Goal: Download file/media

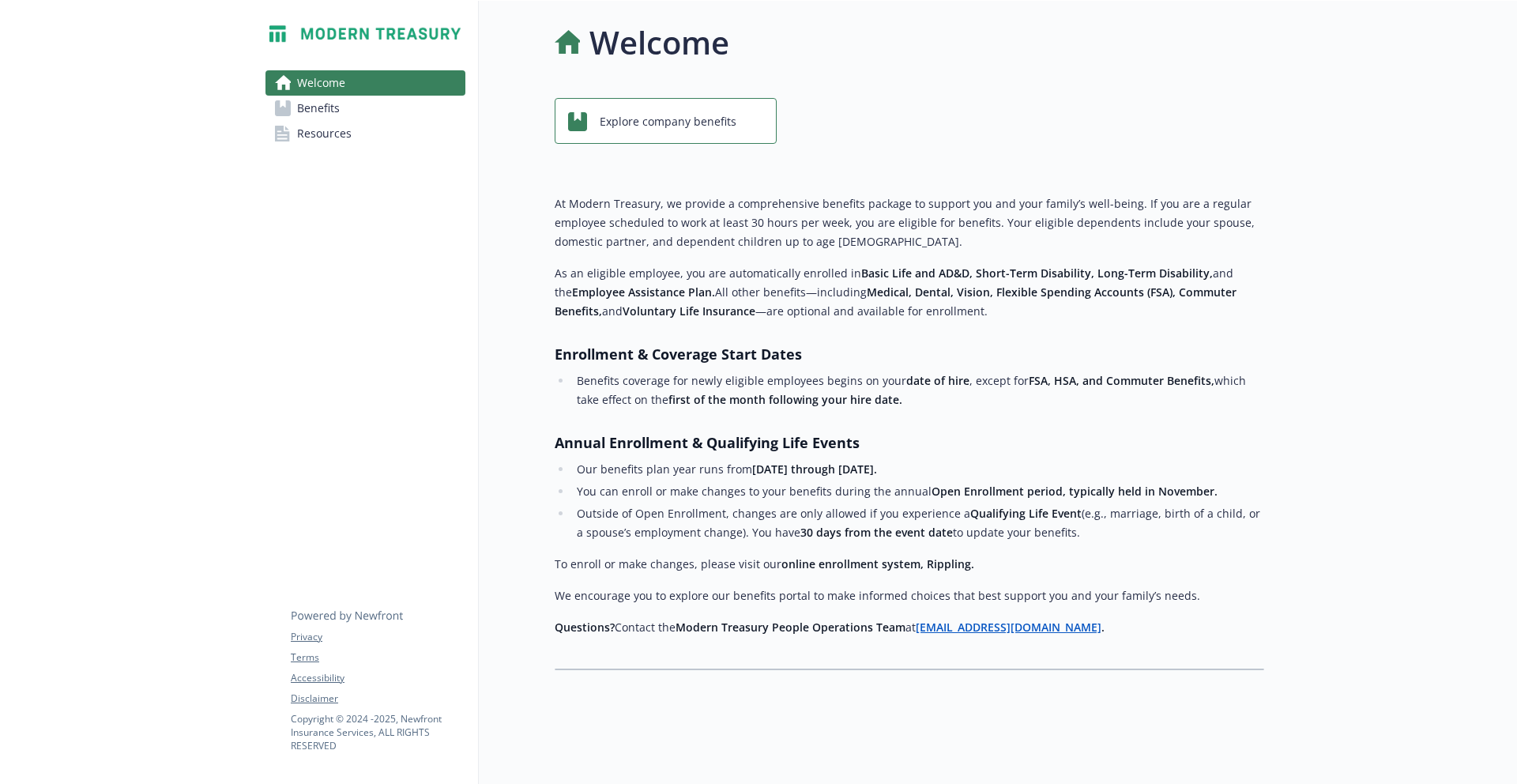
scroll to position [486, 0]
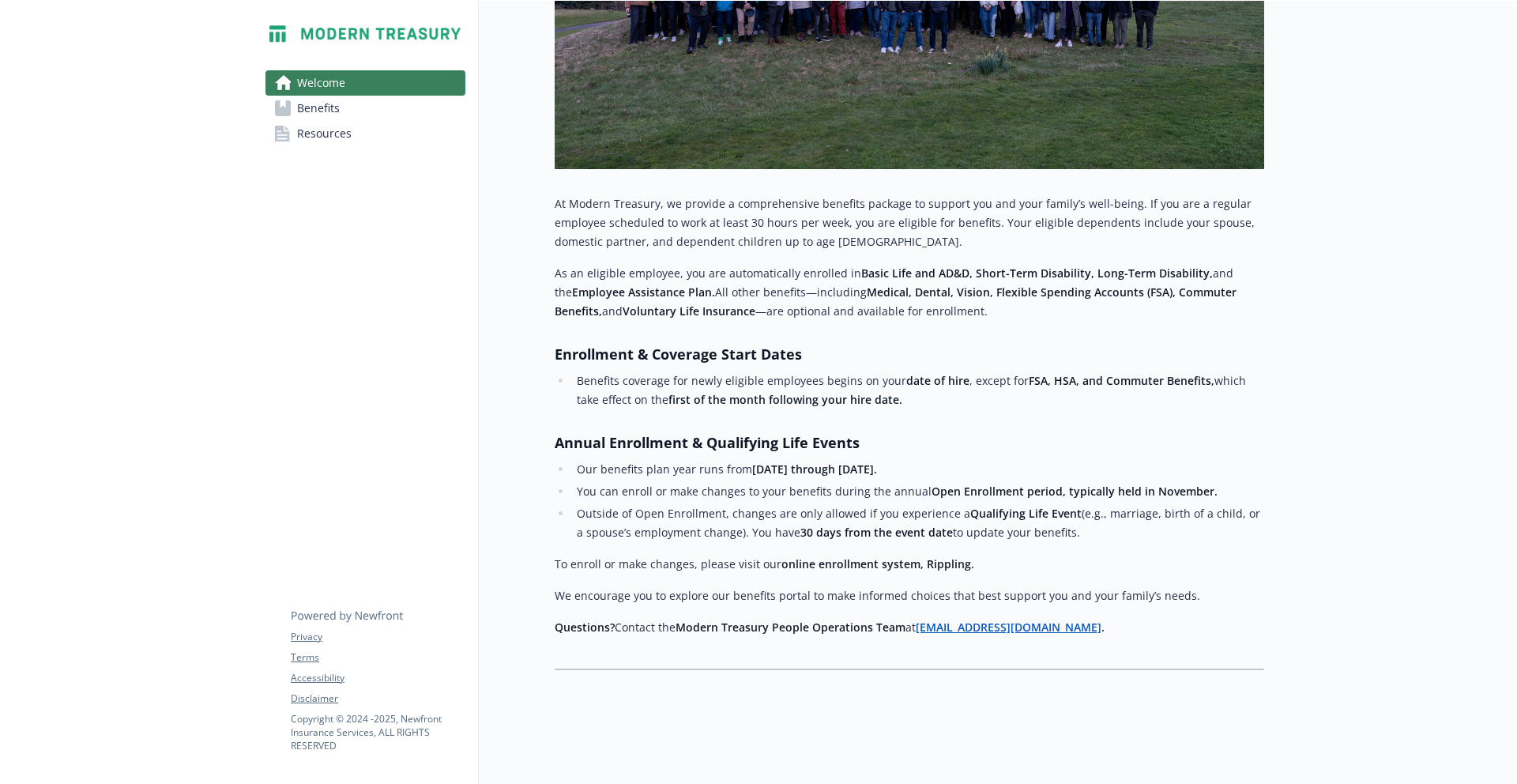
click at [376, 102] on link "Benefits" at bounding box center [365, 108] width 200 height 25
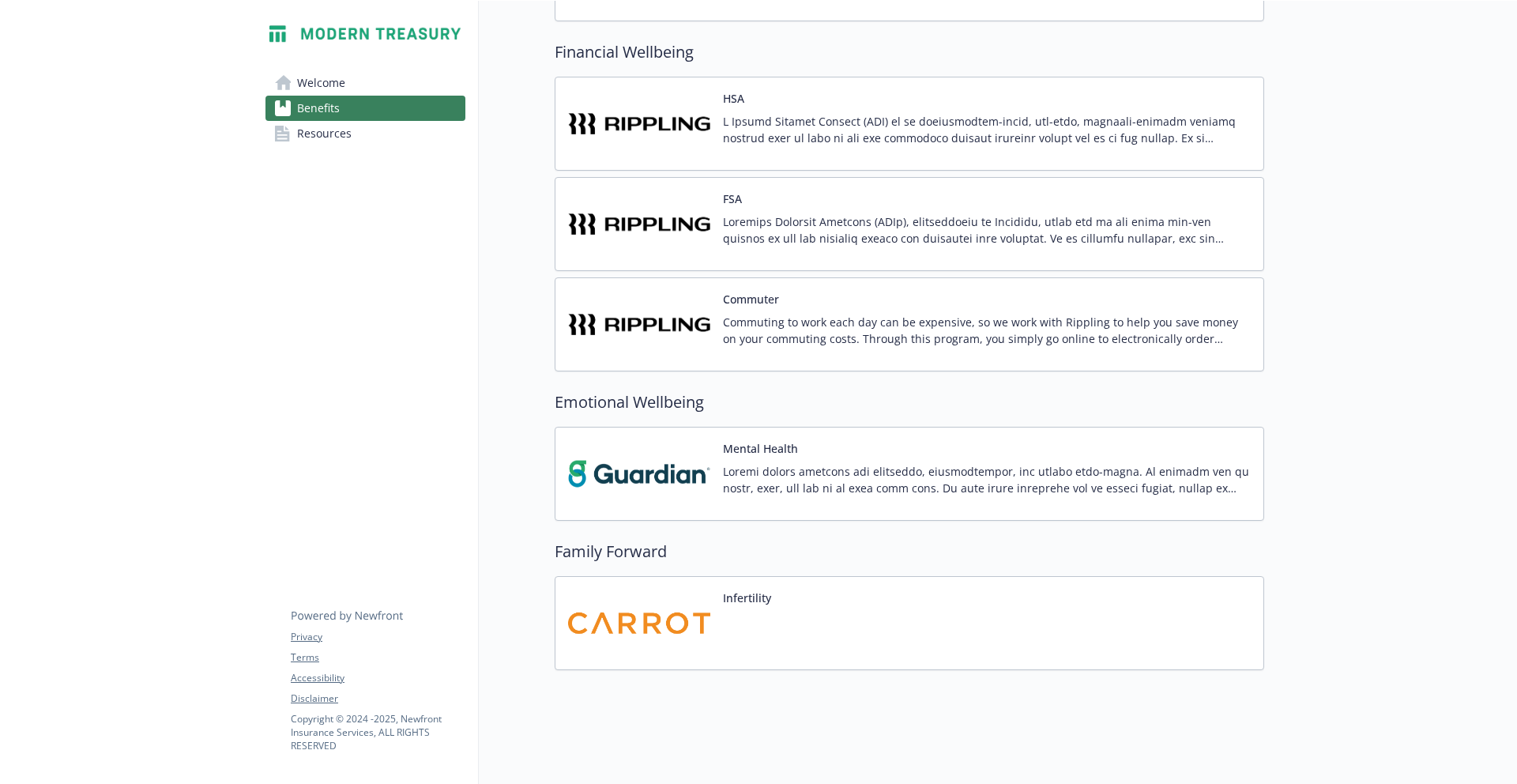
scroll to position [1559, 0]
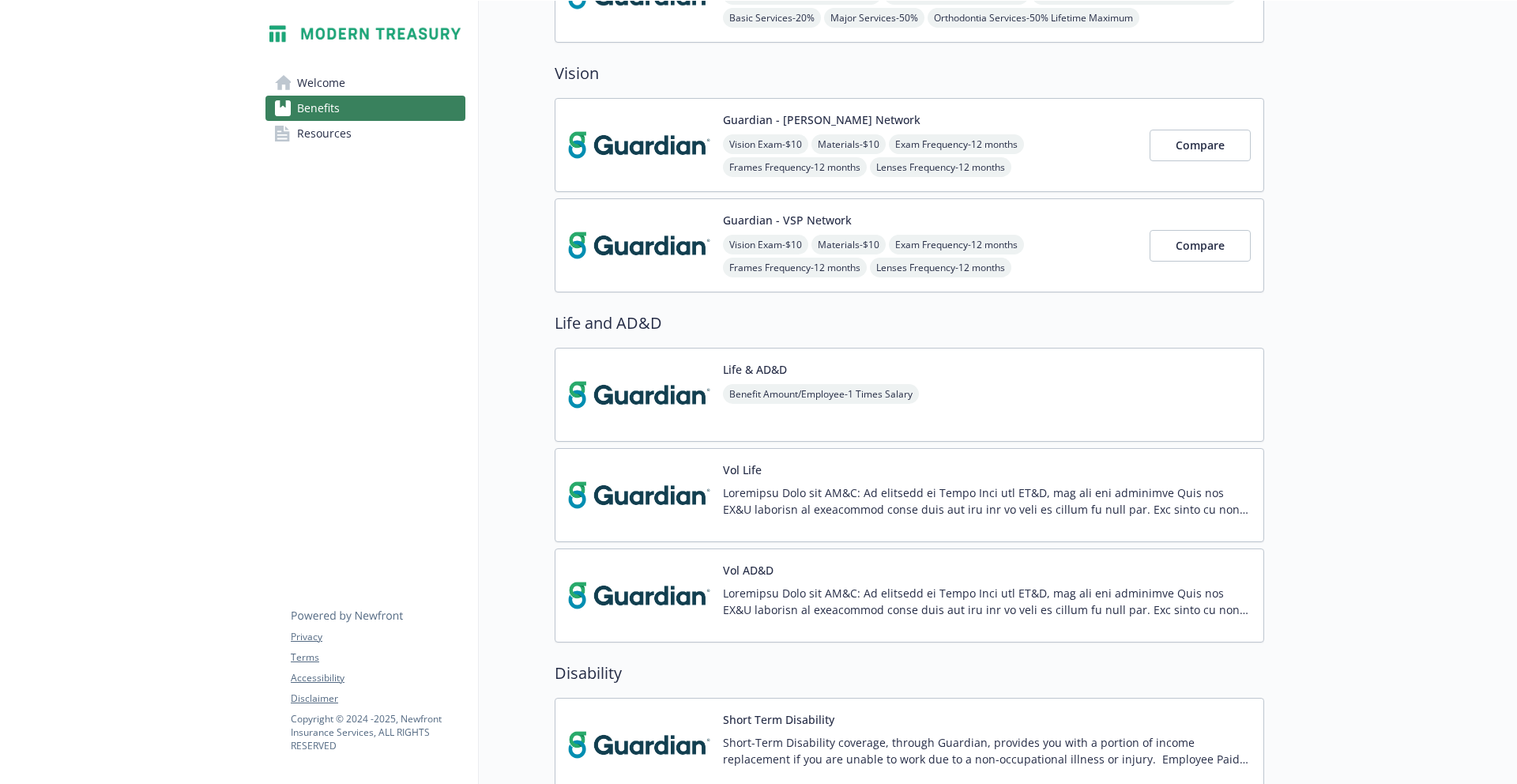
click at [389, 139] on link "Resources" at bounding box center [365, 133] width 200 height 25
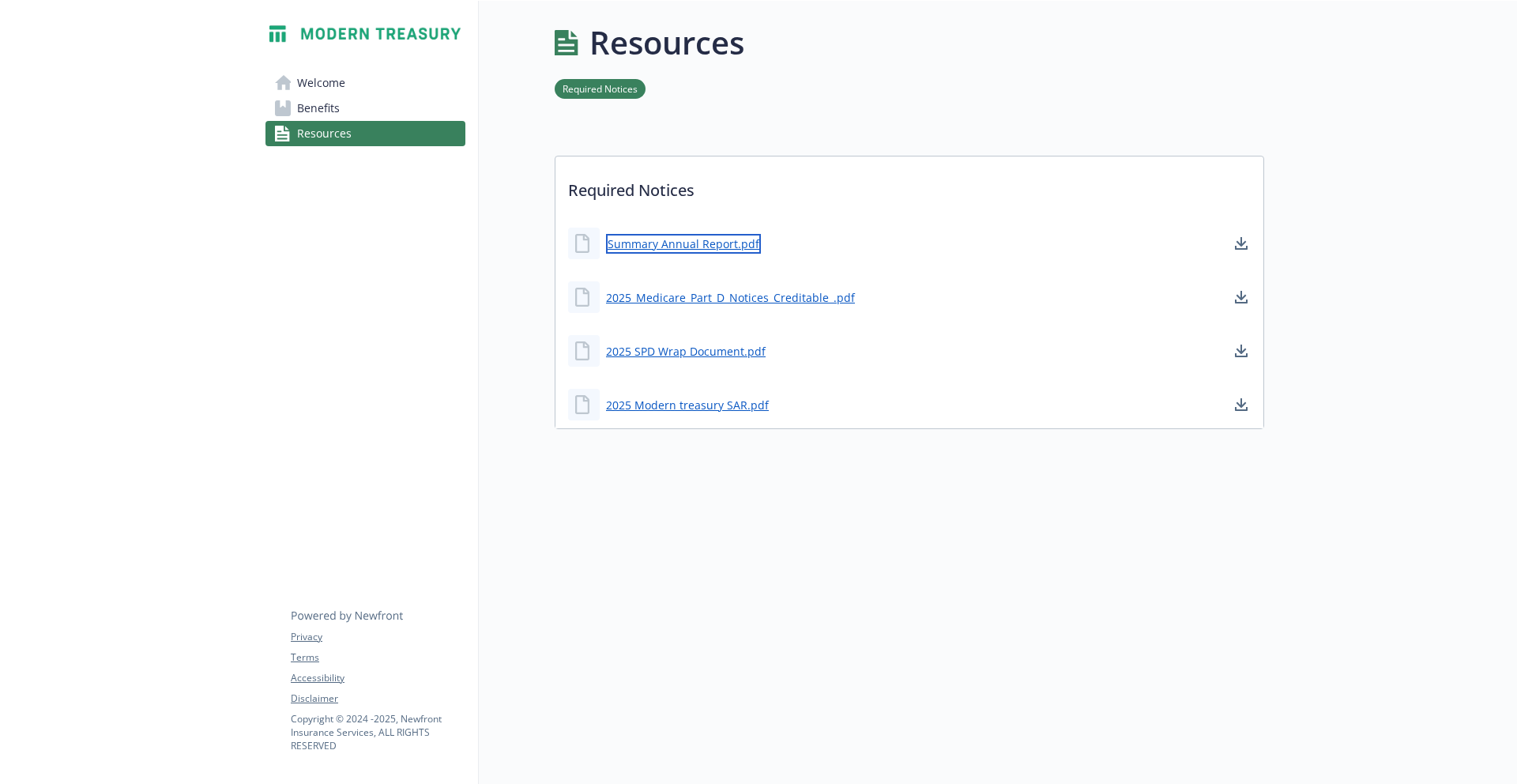
click at [699, 233] on link "Summary Annual Report.pdf" at bounding box center [683, 243] width 155 height 19
